Goal: Find specific page/section: Find specific page/section

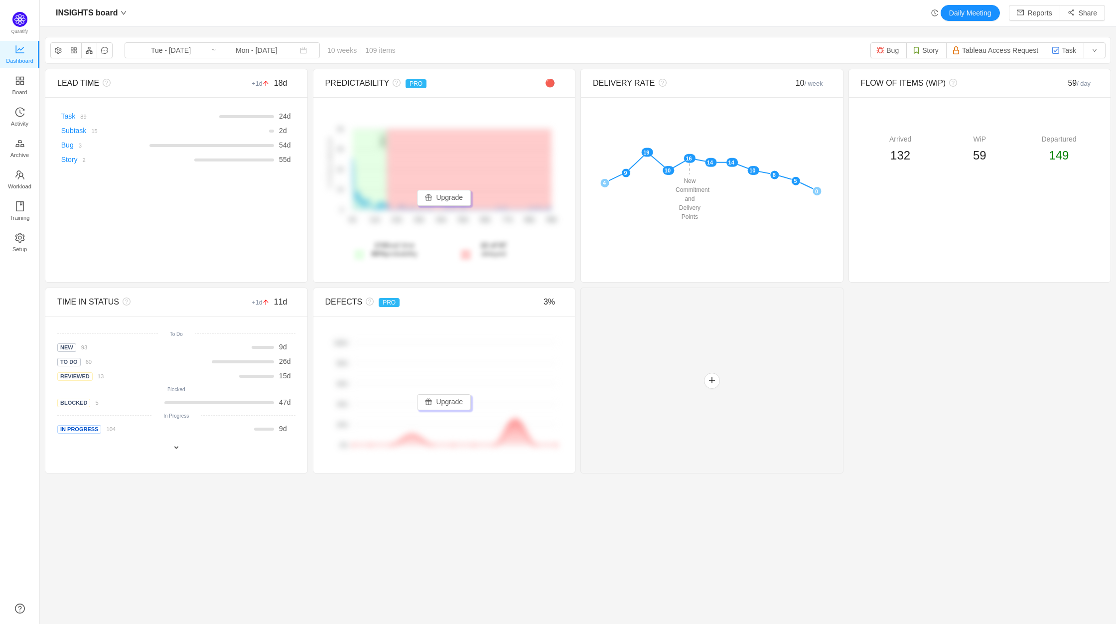
scroll to position [609, 1054]
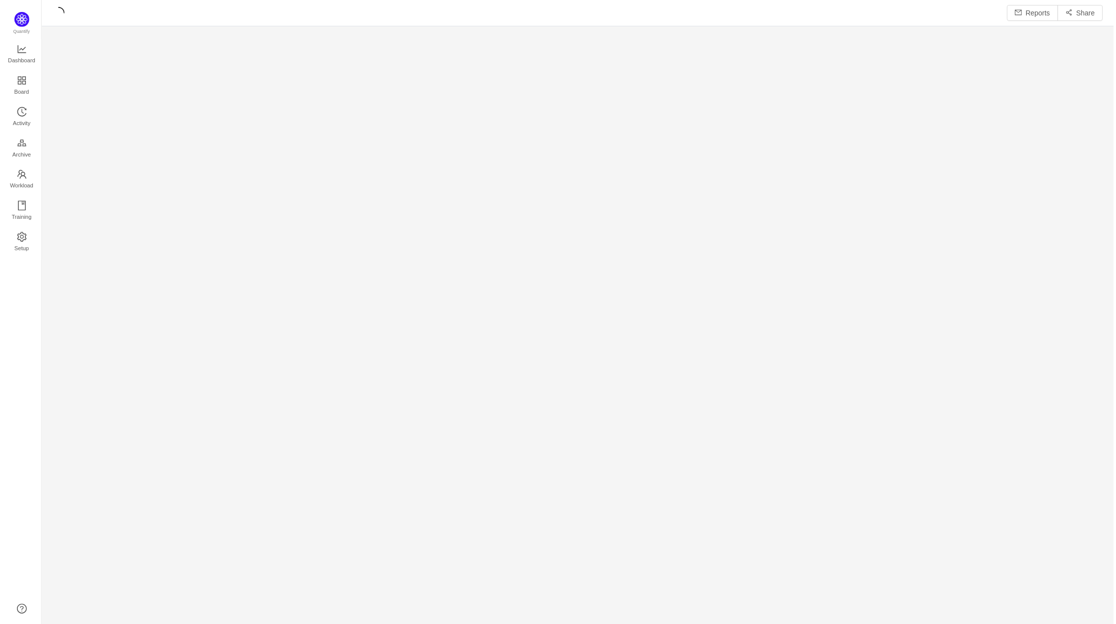
scroll to position [612, 1054]
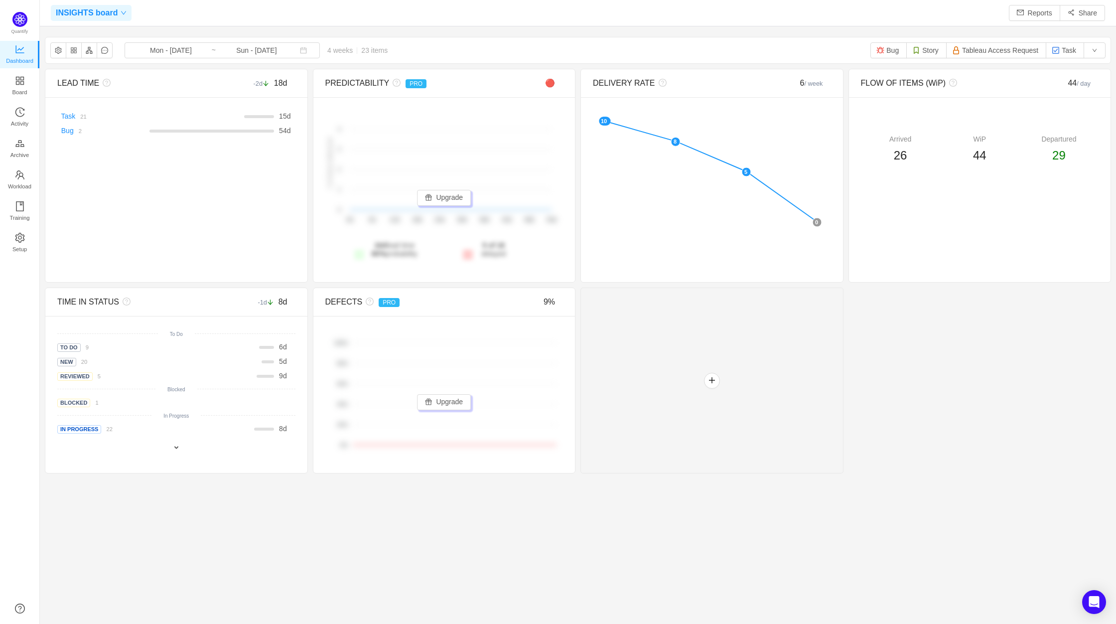
scroll to position [609, 1054]
click at [121, 14] on icon "icon: down" at bounding box center [124, 13] width 6 height 6
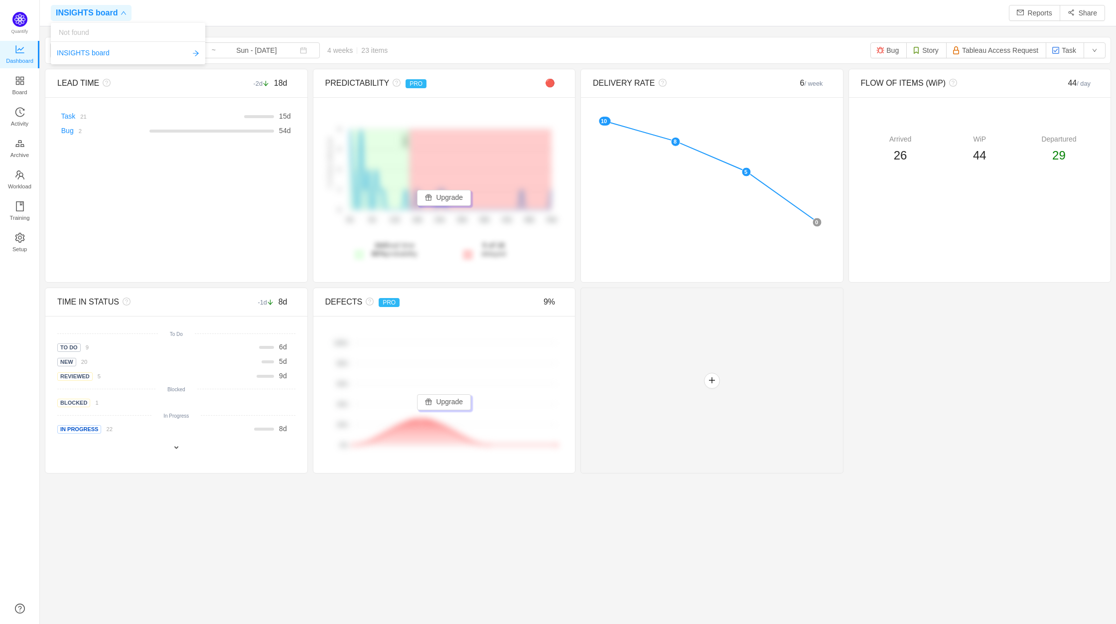
click at [121, 14] on icon "icon: down" at bounding box center [123, 12] width 5 height 3
click at [123, 13] on icon "icon: down" at bounding box center [124, 13] width 6 height 6
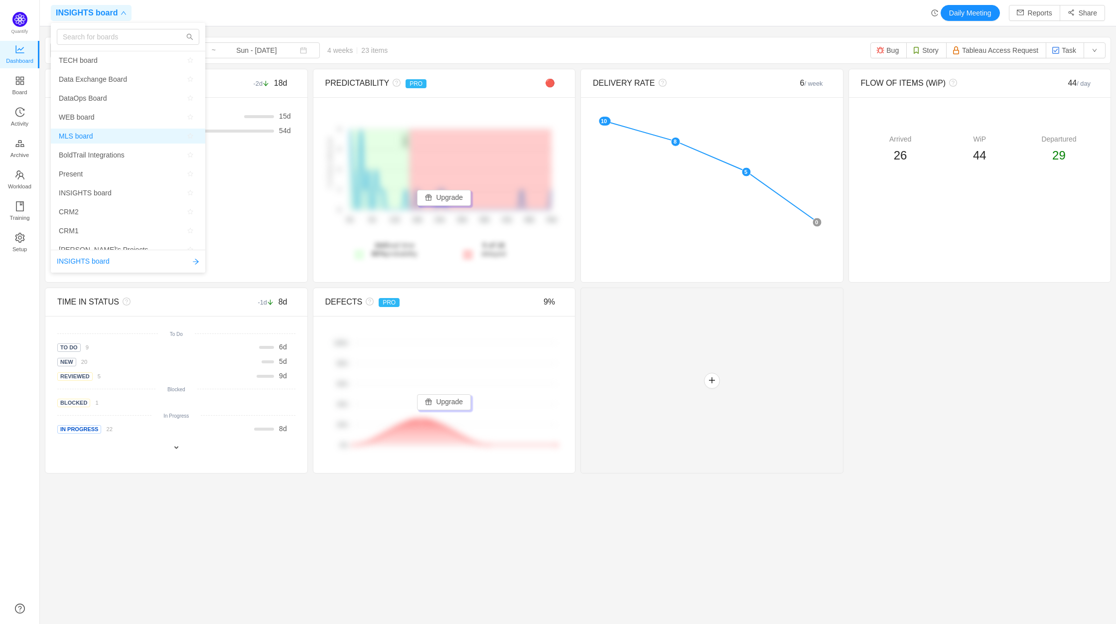
click at [91, 134] on span "MLS board" at bounding box center [76, 136] width 34 height 15
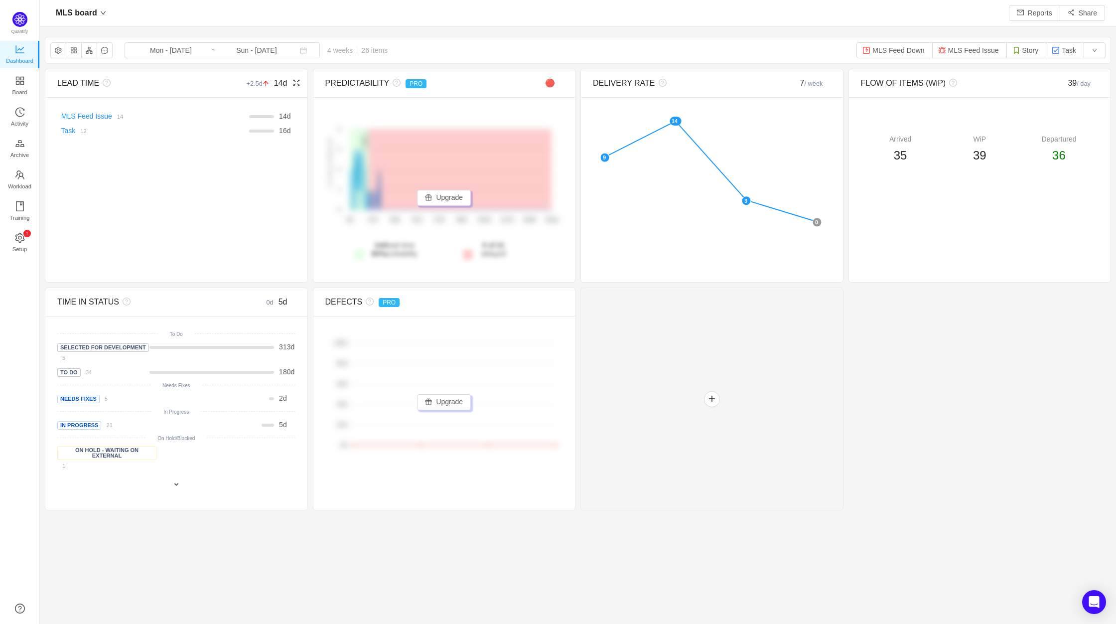
scroll to position [609, 1054]
click at [96, 21] on div "MLS board Daily Meeting Reports Share" at bounding box center [578, 13] width 1077 height 26
click at [96, 17] on div "MLS board" at bounding box center [81, 13] width 60 height 16
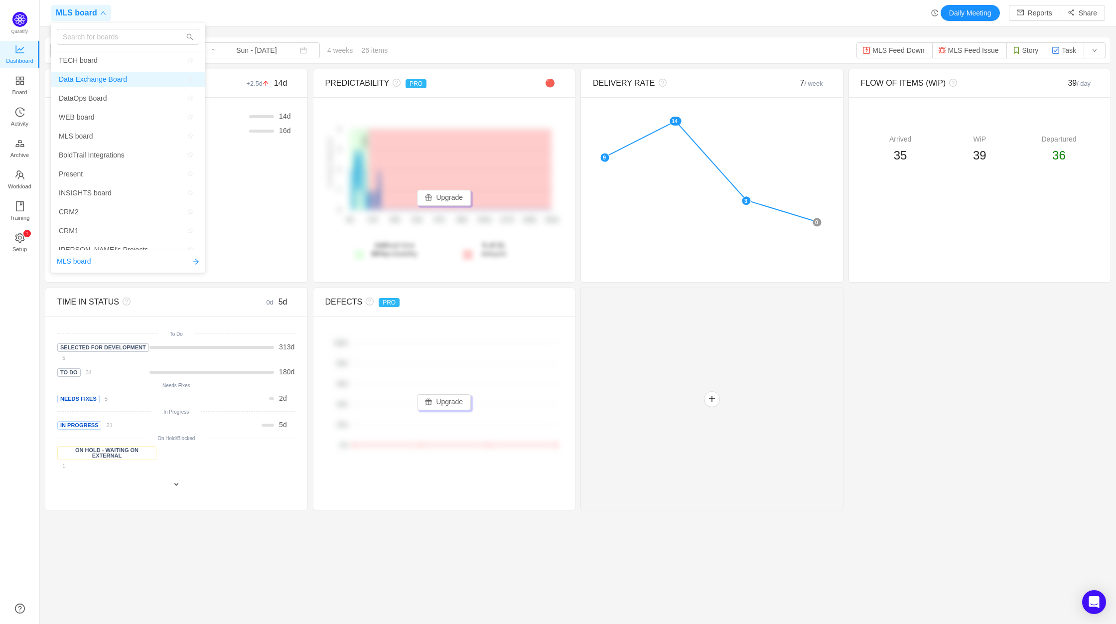
click at [101, 82] on span "Data Exchange Board" at bounding box center [93, 79] width 68 height 15
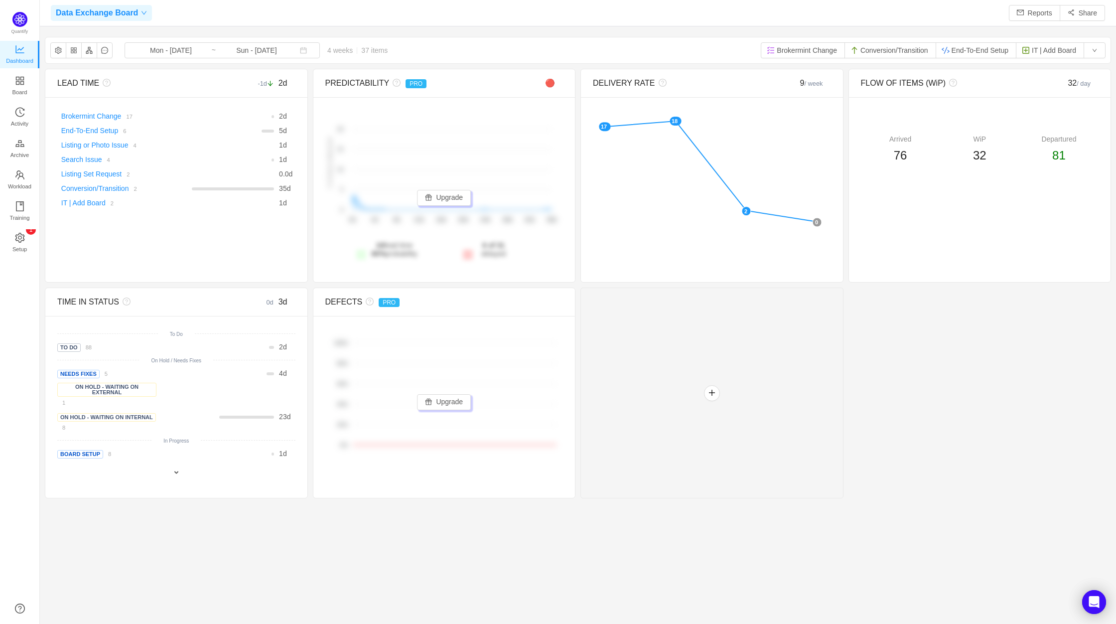
scroll to position [609, 1054]
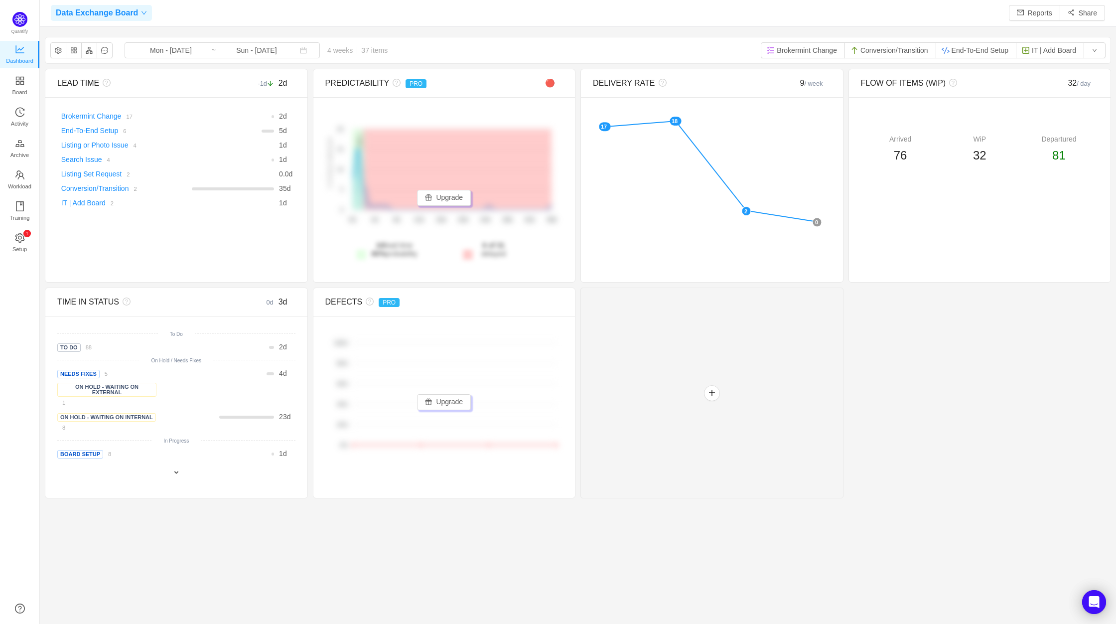
click at [95, 15] on span "Data Exchange Board" at bounding box center [97, 13] width 82 height 16
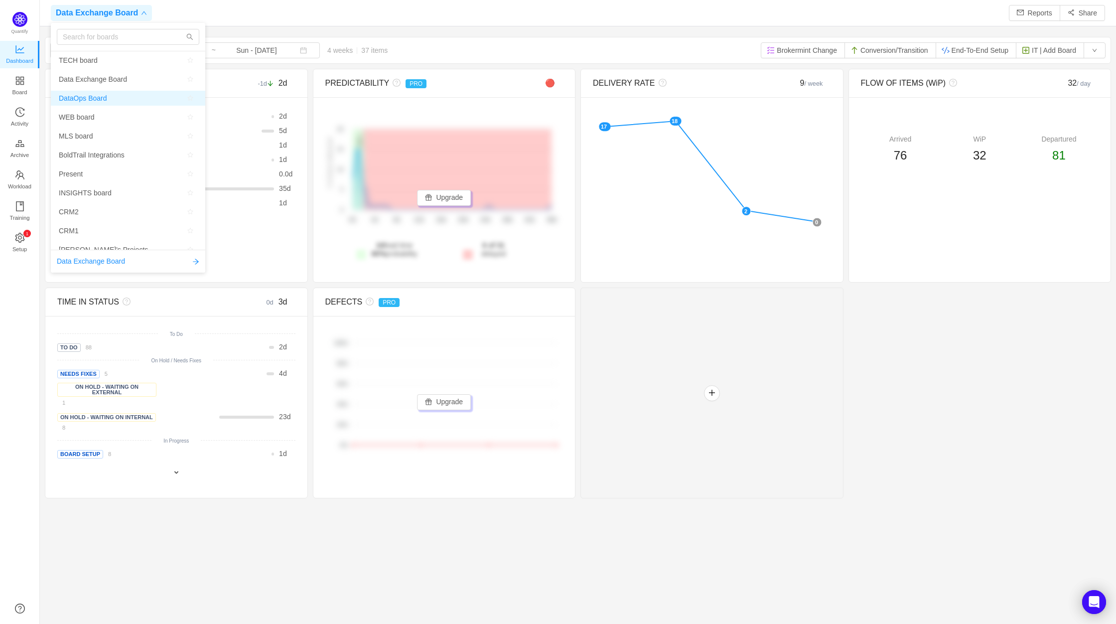
click at [91, 95] on span "DataOps Board" at bounding box center [83, 98] width 48 height 15
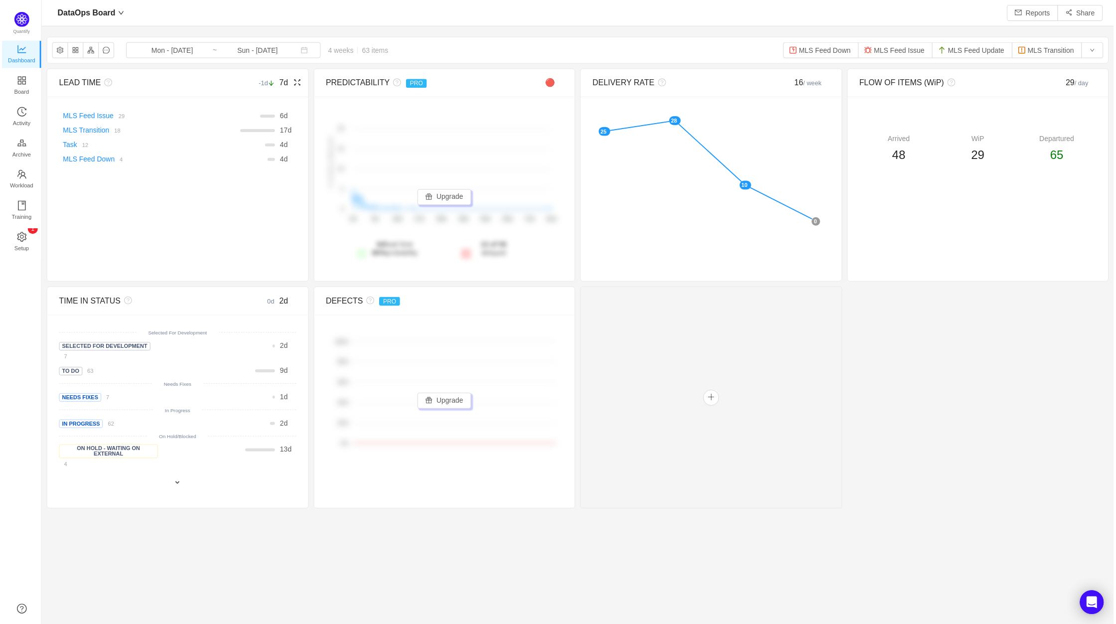
scroll to position [609, 1054]
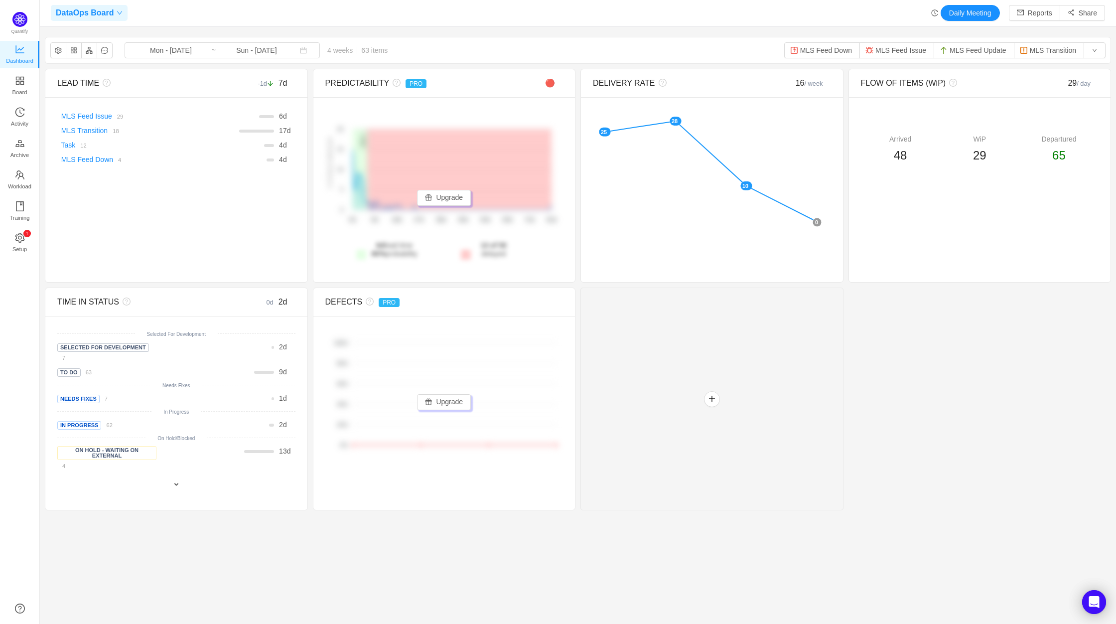
click at [102, 10] on span "DataOps Board" at bounding box center [85, 13] width 58 height 16
click at [700, 372] on div at bounding box center [712, 399] width 263 height 223
click at [890, 403] on div "LEAD TIME -1d 7d There are no delivered work items in the selected period Possi…" at bounding box center [578, 290] width 1067 height 442
click at [168, 51] on input "Mon - [DATE]" at bounding box center [171, 50] width 81 height 11
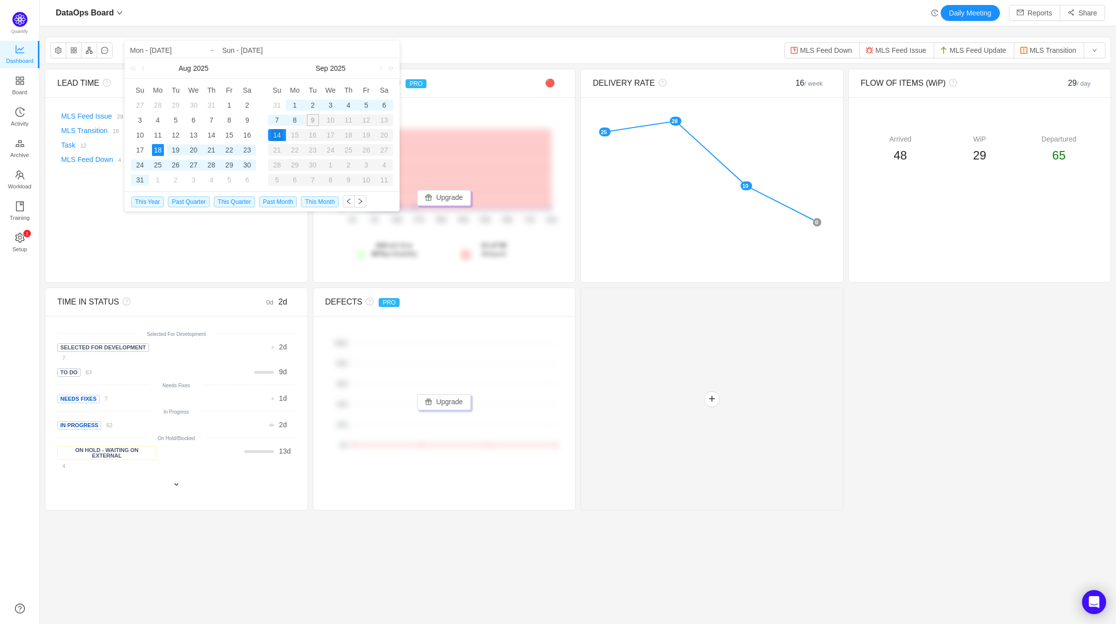
click at [320, 558] on section "DataOps Board Mon - Aug 18, 2025 ~ Sun - Sep 14, 2025 4 weeks 63 items MLS Feed…" at bounding box center [578, 297] width 1077 height 530
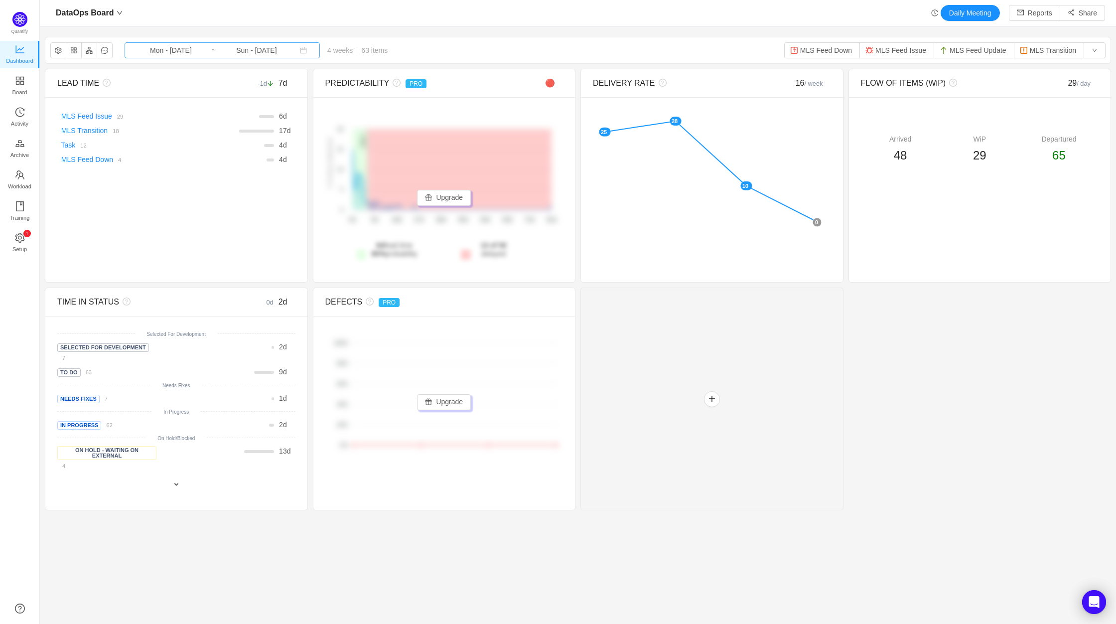
click at [188, 50] on input "Mon - [DATE]" at bounding box center [171, 50] width 81 height 11
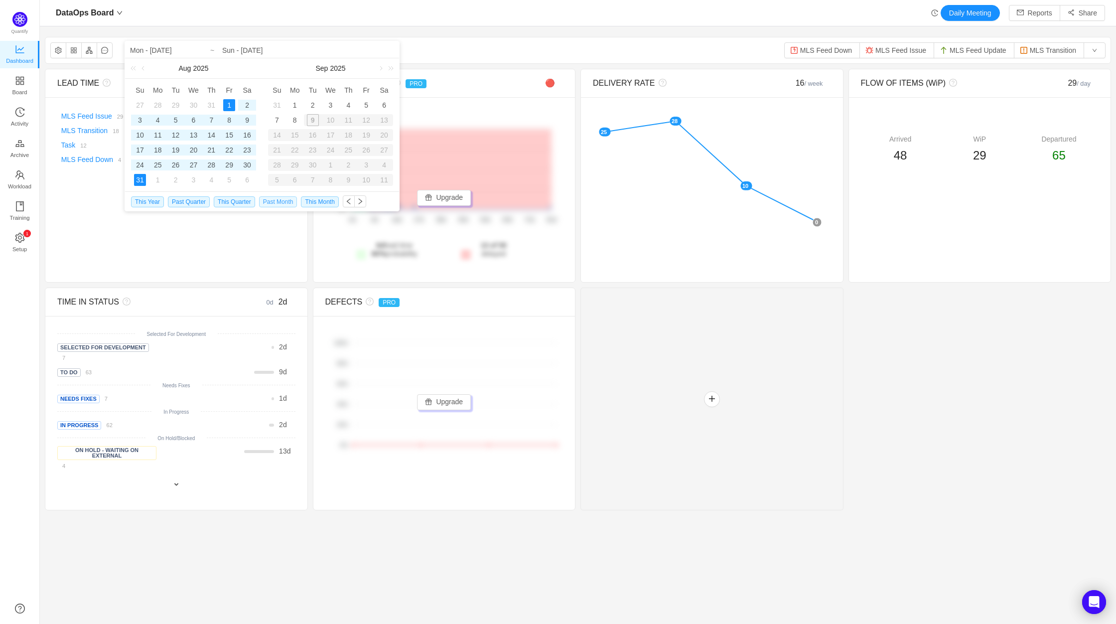
click at [270, 202] on span "Past Month" at bounding box center [278, 201] width 38 height 11
type input "Fri - [DATE]"
type input "Sun - [DATE]"
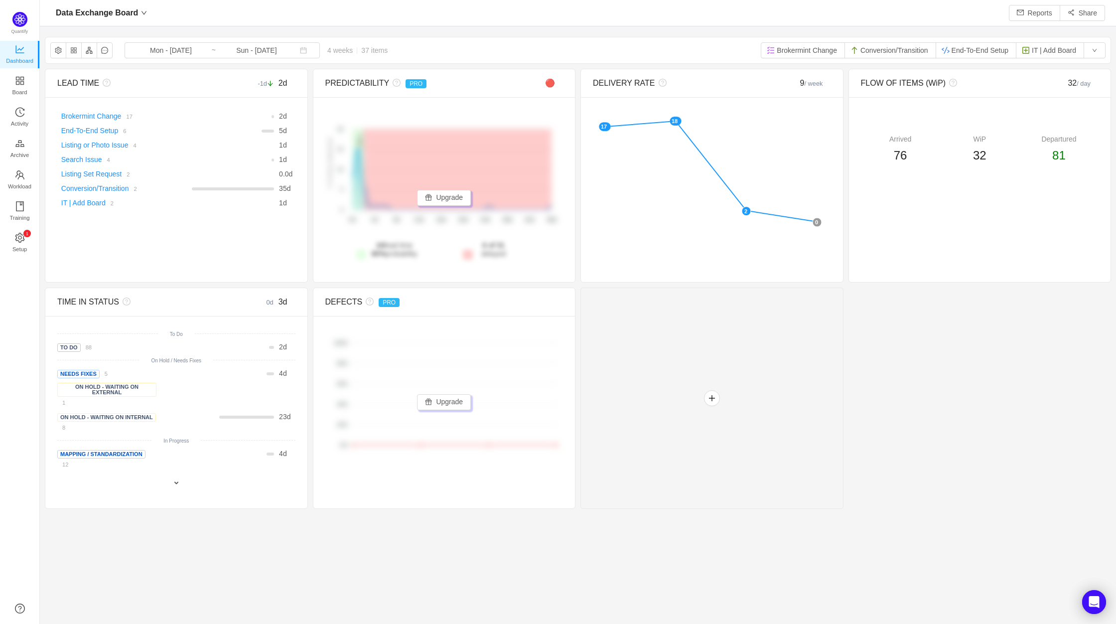
scroll to position [609, 1054]
click at [217, 48] on input "Sun - [DATE]" at bounding box center [256, 50] width 81 height 11
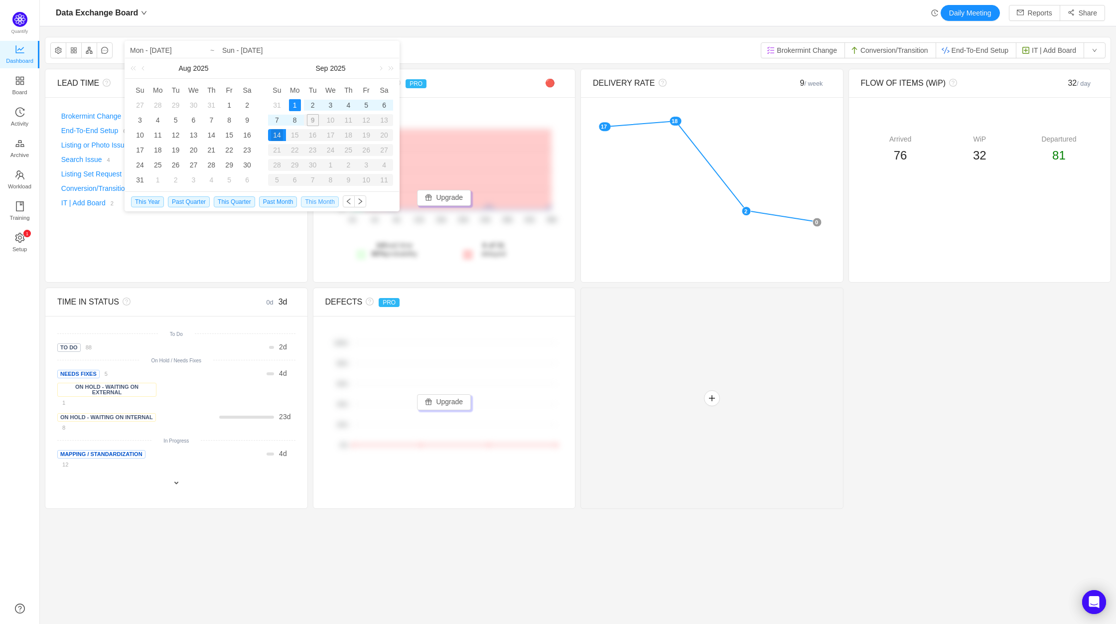
click at [320, 204] on span "This Month" at bounding box center [319, 201] width 37 height 11
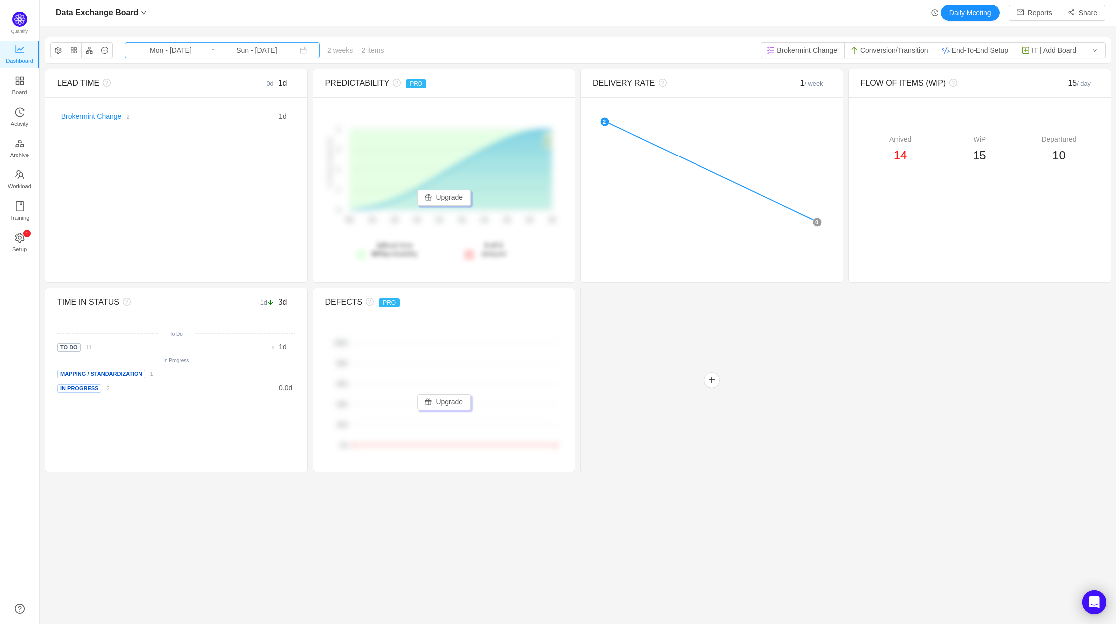
click at [200, 51] on input "Mon - [DATE]" at bounding box center [171, 50] width 81 height 11
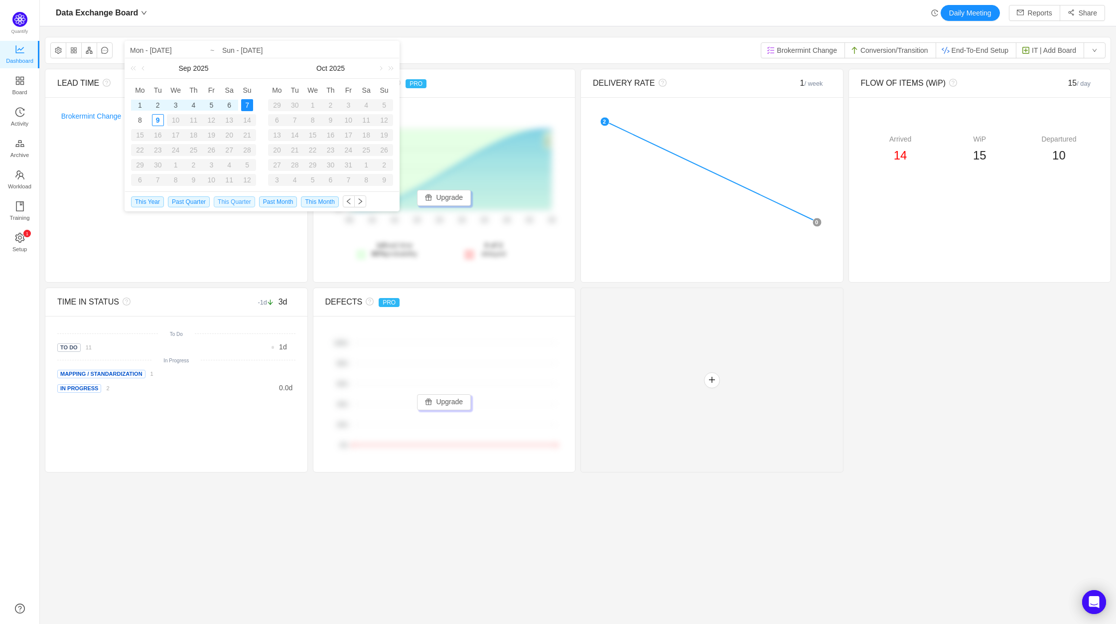
click at [226, 202] on span "This Quarter" at bounding box center [234, 201] width 41 height 11
type input "Tue - [DATE]"
type input "Sun - [DATE]"
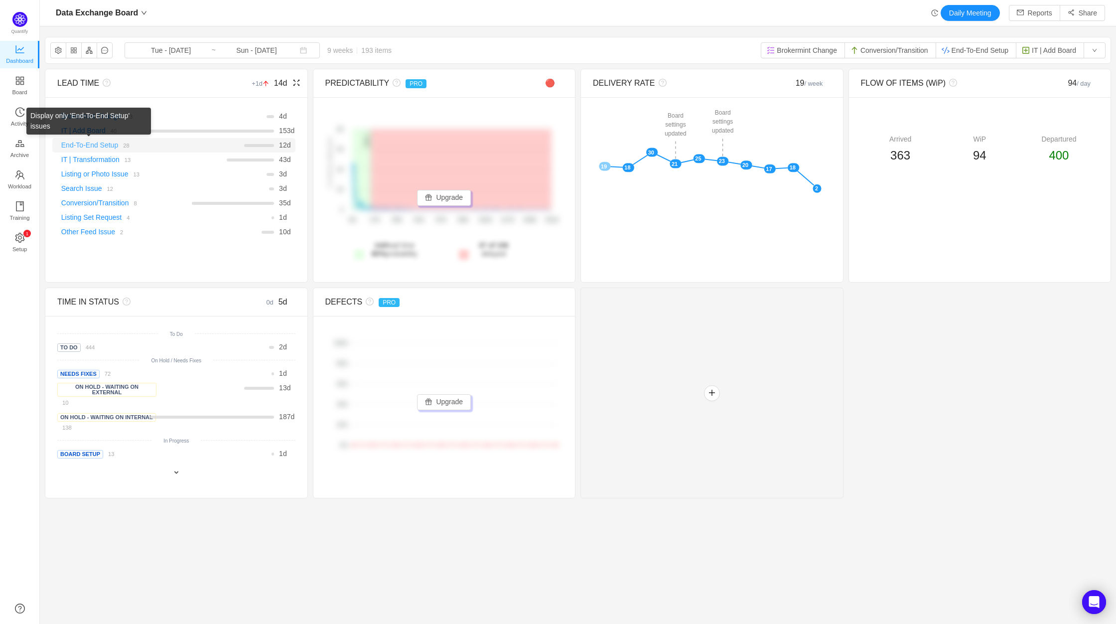
click at [101, 148] on link "End-To-End Setup" at bounding box center [89, 145] width 57 height 8
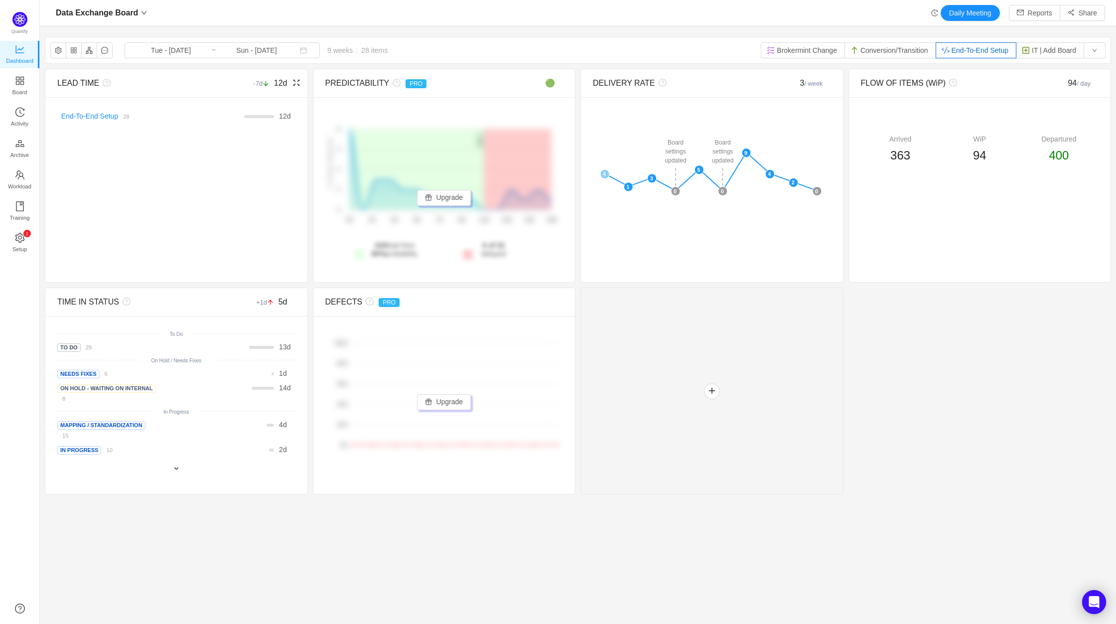
click at [234, 222] on div "LEAD TIME -7d 12d There are no delivered work items in the selected period Poss…" at bounding box center [176, 176] width 263 height 214
click at [221, 47] on input "Sun - [DATE]" at bounding box center [256, 50] width 81 height 11
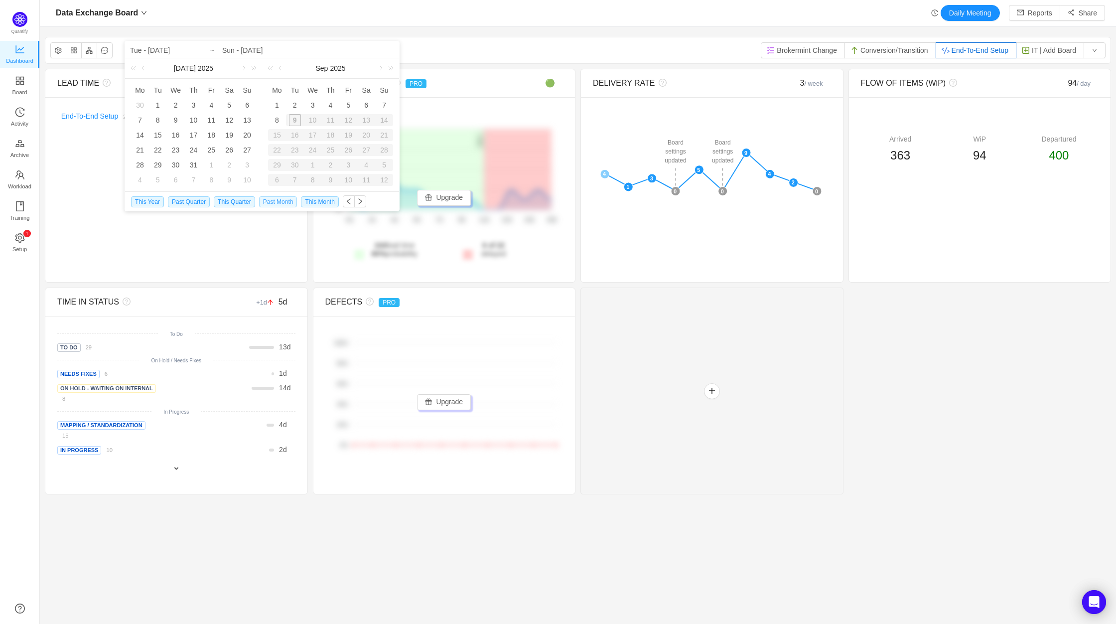
click at [276, 204] on span "Past Month" at bounding box center [278, 201] width 38 height 11
type input "Fri - [DATE]"
type input "Sun - [DATE]"
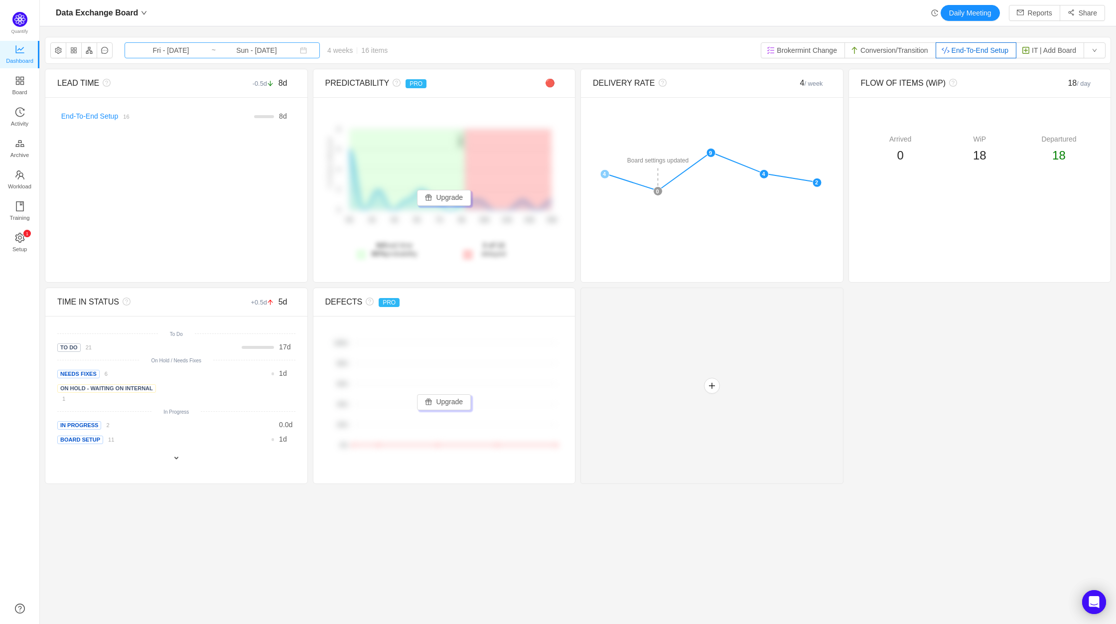
click at [232, 52] on input "Sun - [DATE]" at bounding box center [256, 50] width 81 height 11
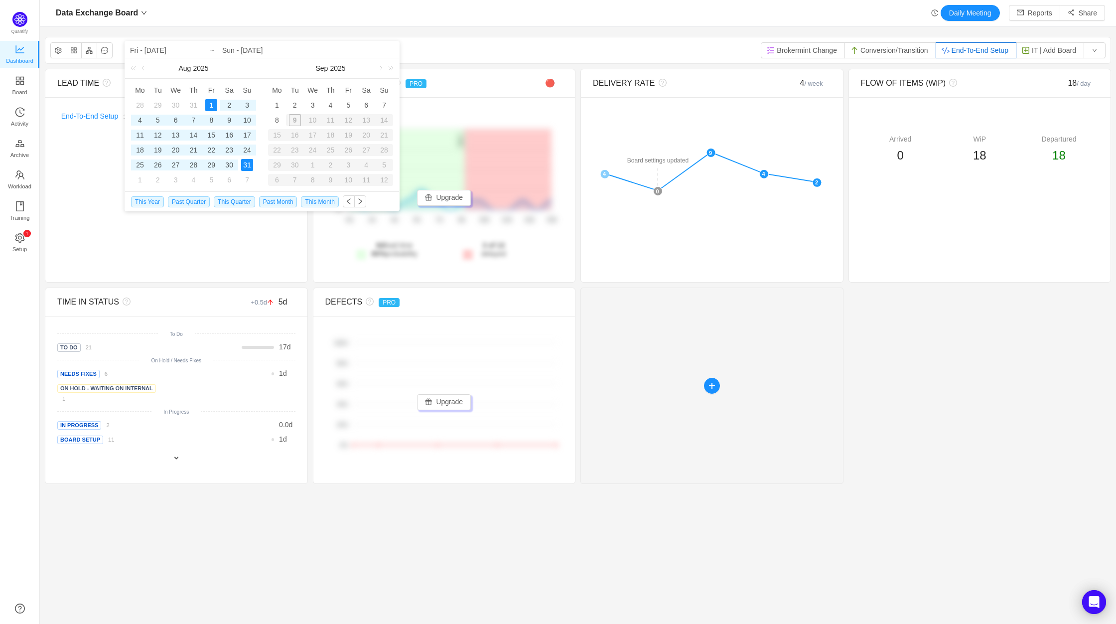
click at [721, 375] on div at bounding box center [712, 386] width 263 height 196
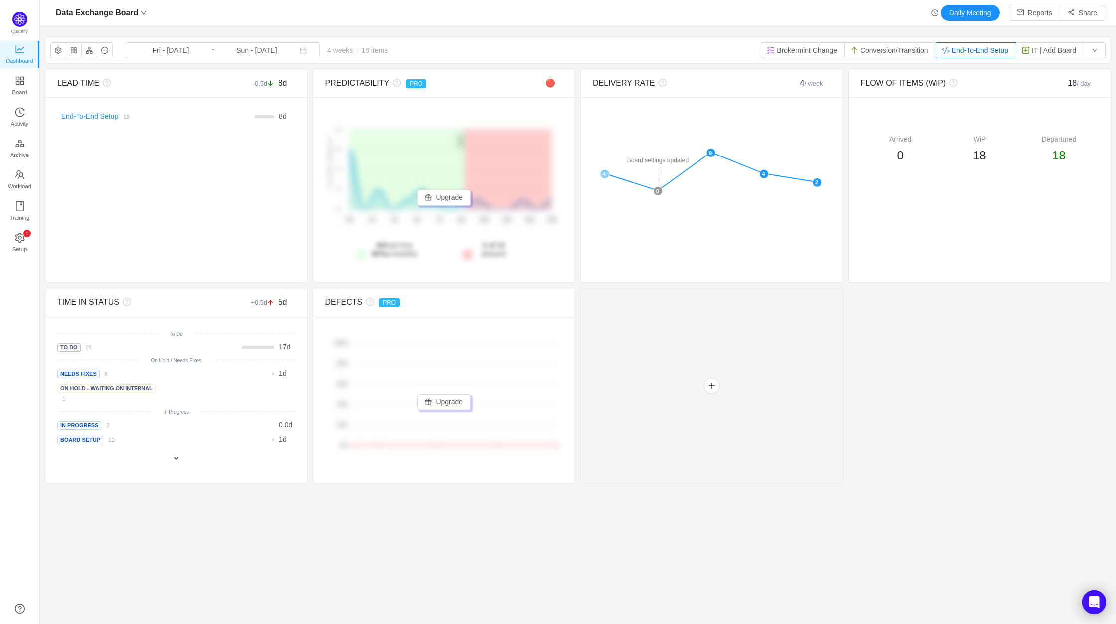
click at [926, 384] on div "LEAD TIME -0.5d 8d There are no delivered work items in the selected period Pos…" at bounding box center [578, 276] width 1067 height 415
click at [205, 54] on span "Fri - [DATE] ~ Sun - [DATE]" at bounding box center [222, 50] width 195 height 16
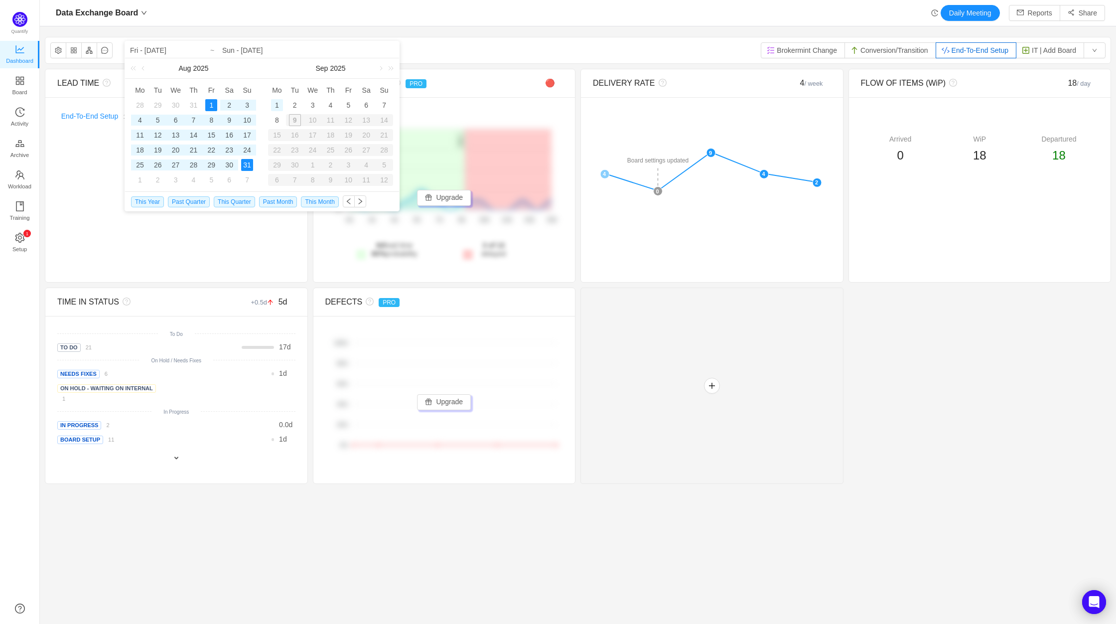
click at [277, 106] on div "1" at bounding box center [277, 105] width 12 height 12
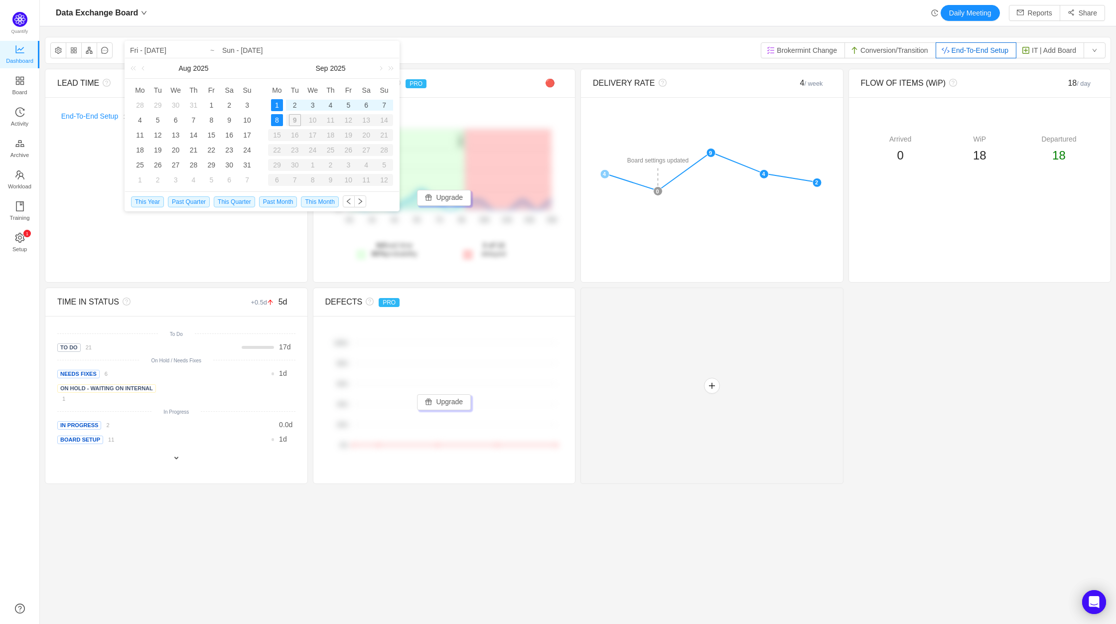
click at [276, 122] on div "8" at bounding box center [277, 120] width 12 height 12
type input "Mon - [DATE]"
